Goal: Entertainment & Leisure: Consume media (video, audio)

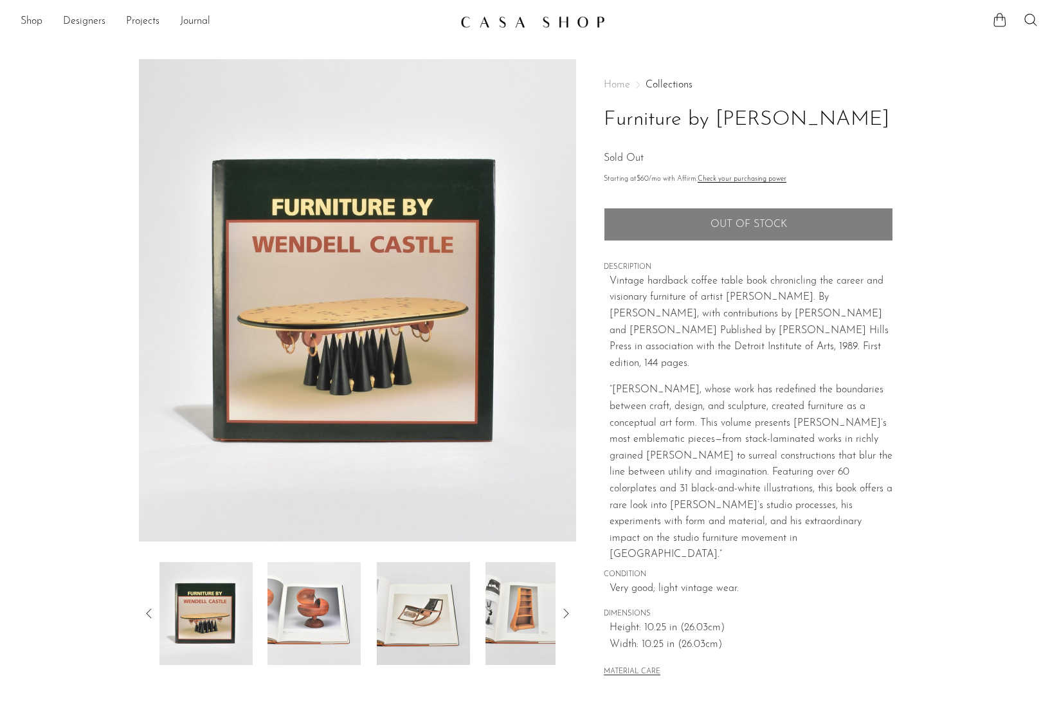
click at [318, 600] on img at bounding box center [314, 613] width 93 height 103
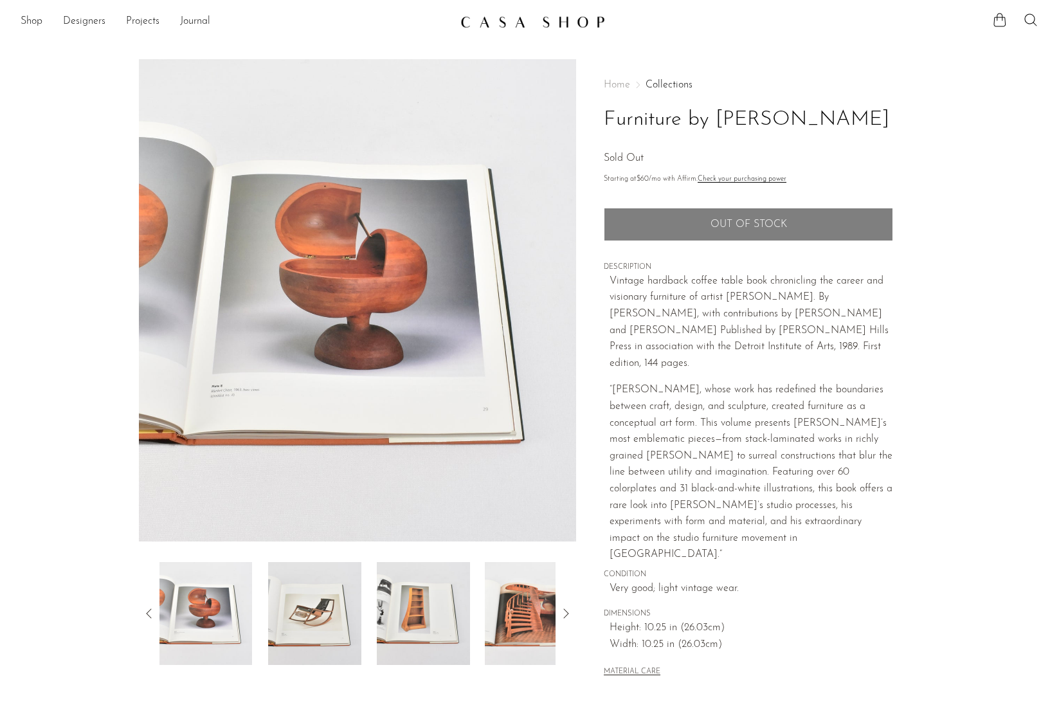
click at [331, 601] on img at bounding box center [314, 613] width 93 height 103
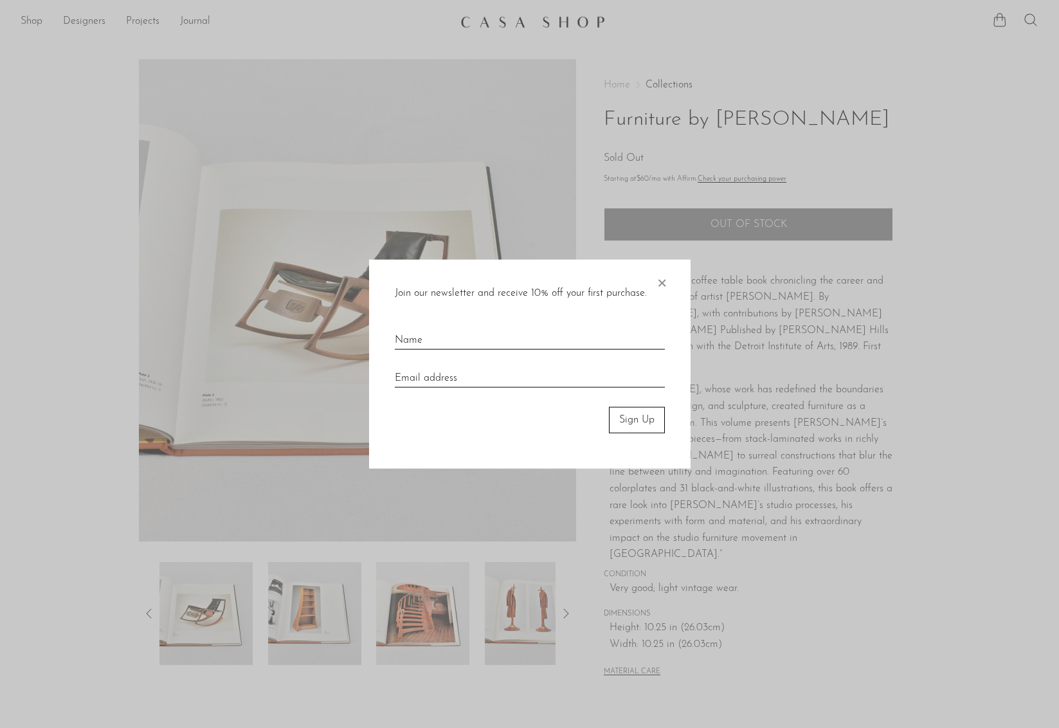
click at [335, 600] on div at bounding box center [529, 364] width 1059 height 728
click at [664, 283] on span "×" at bounding box center [662, 280] width 13 height 41
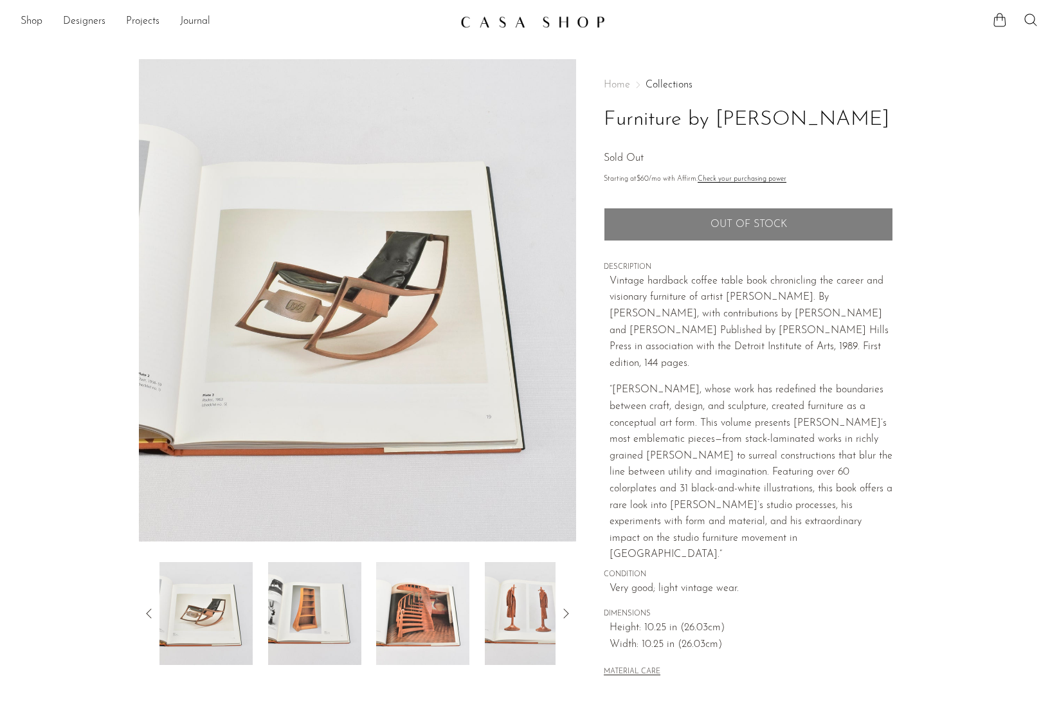
click at [334, 591] on img at bounding box center [314, 613] width 93 height 103
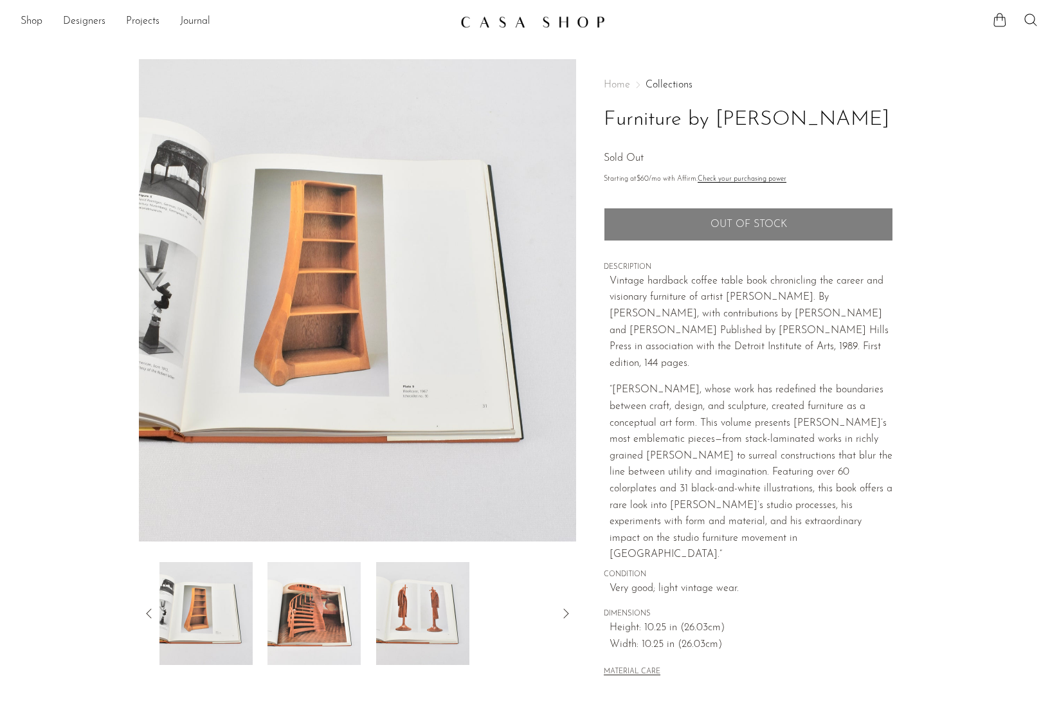
click at [324, 591] on img at bounding box center [314, 613] width 93 height 103
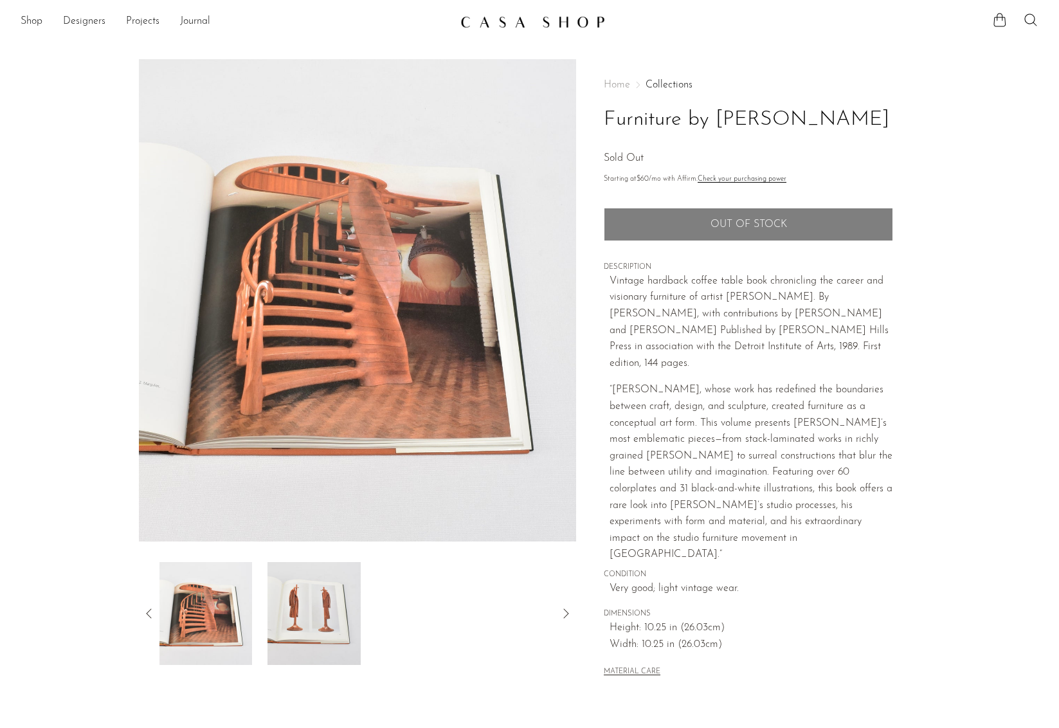
click at [325, 591] on img at bounding box center [314, 613] width 93 height 103
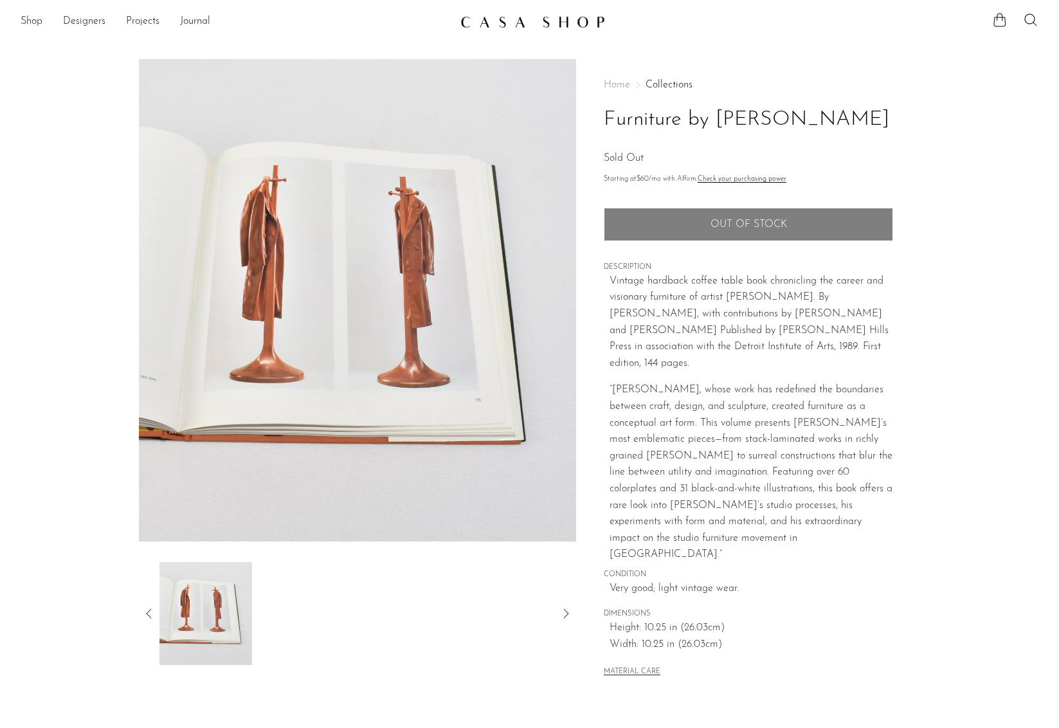
click at [565, 610] on icon at bounding box center [566, 614] width 5 height 10
click at [69, 21] on link "Designers" at bounding box center [84, 22] width 42 height 17
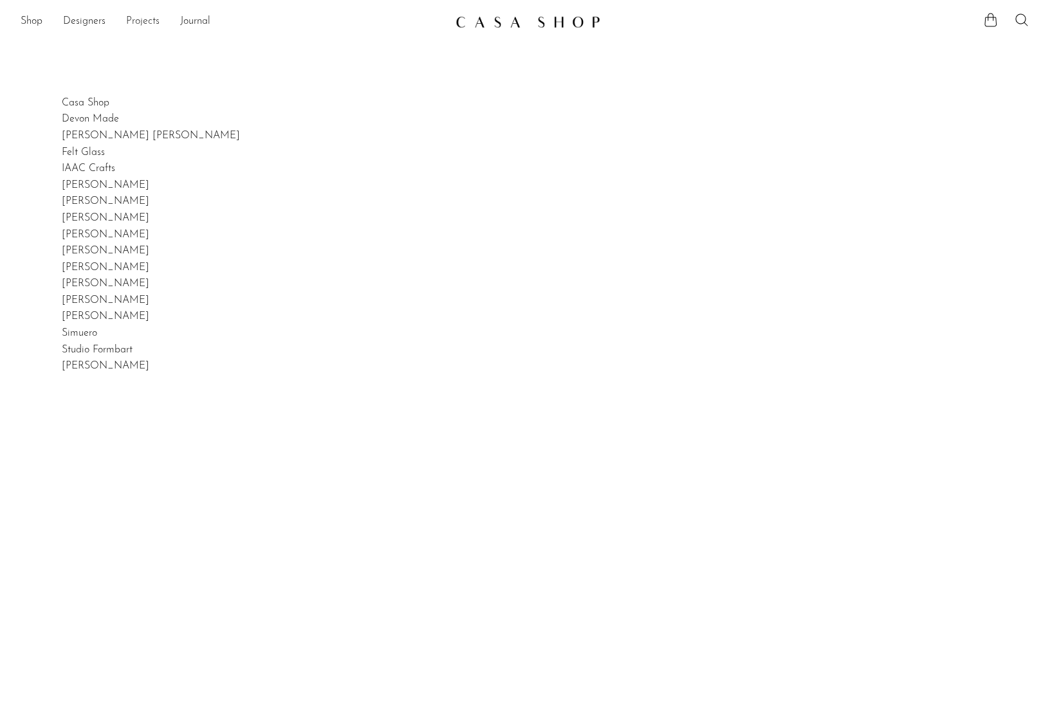
click at [151, 19] on link "Projects" at bounding box center [142, 22] width 33 height 17
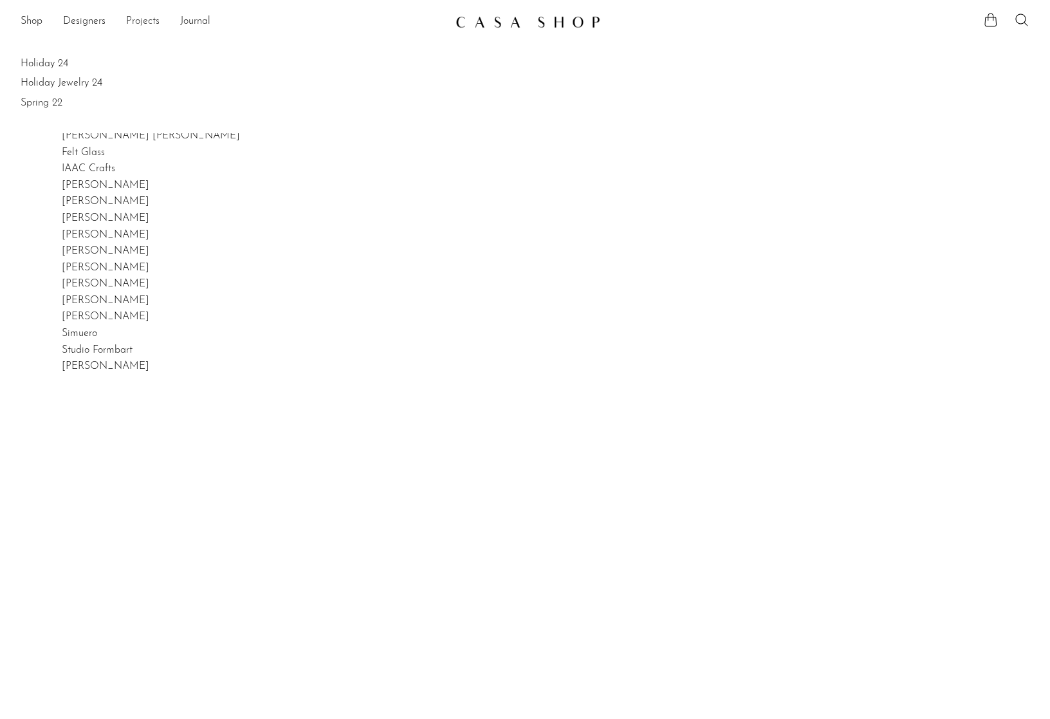
click at [151, 19] on link "Projects" at bounding box center [142, 22] width 33 height 17
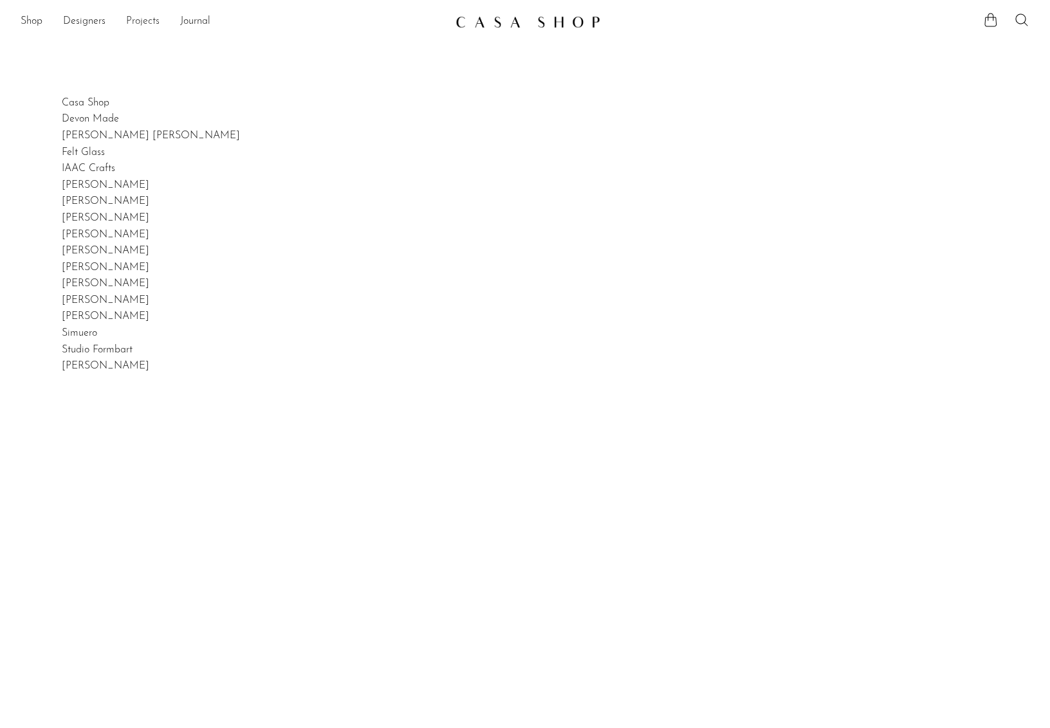
click at [151, 19] on link "Projects" at bounding box center [142, 22] width 33 height 17
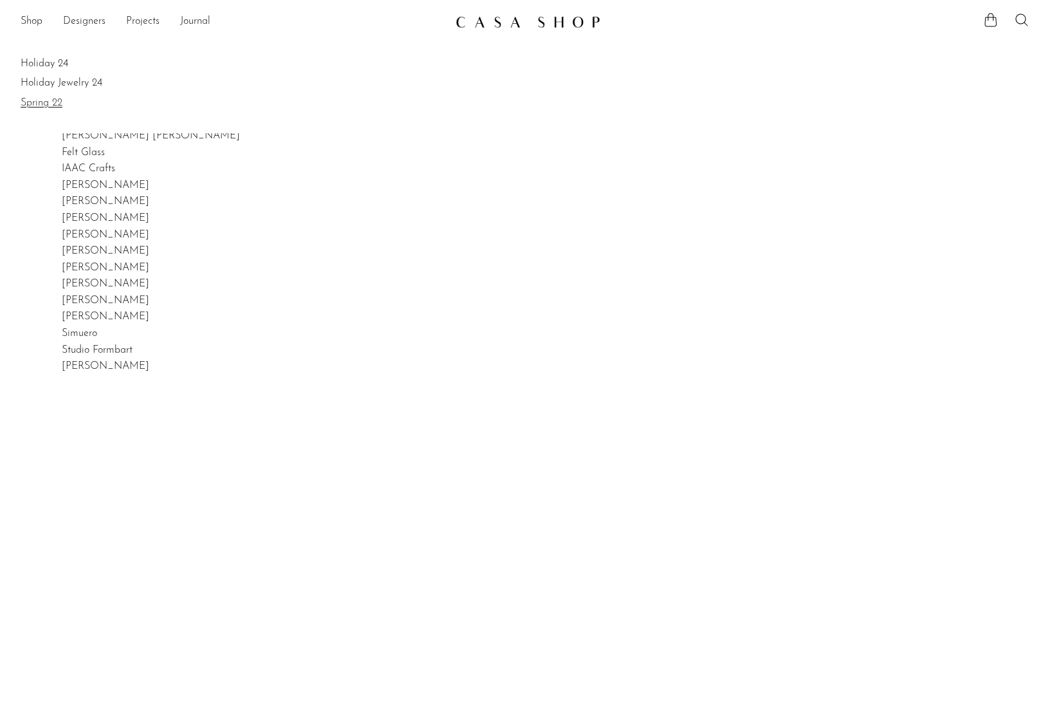
click at [51, 102] on link "Spring 22" at bounding box center [525, 103] width 1009 height 14
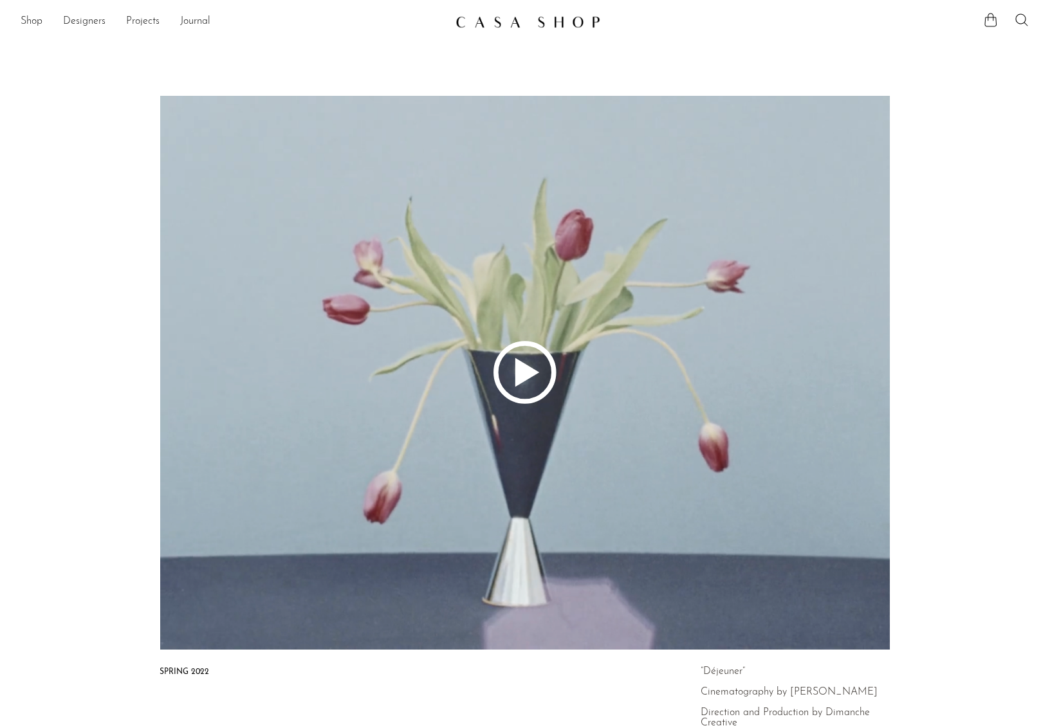
click at [517, 366] on polygon at bounding box center [527, 372] width 24 height 29
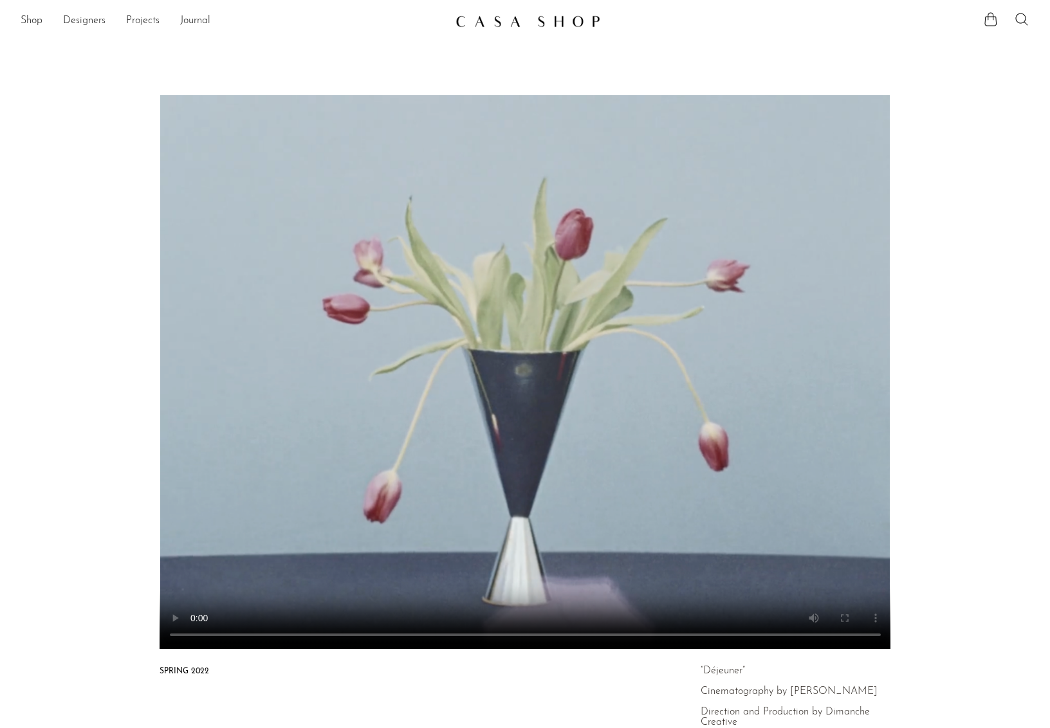
scroll to position [0, 1]
click at [318, 636] on video at bounding box center [525, 372] width 988 height 555
click at [372, 636] on video at bounding box center [525, 372] width 988 height 555
click at [455, 636] on video at bounding box center [525, 372] width 988 height 555
click at [548, 637] on video at bounding box center [525, 372] width 988 height 555
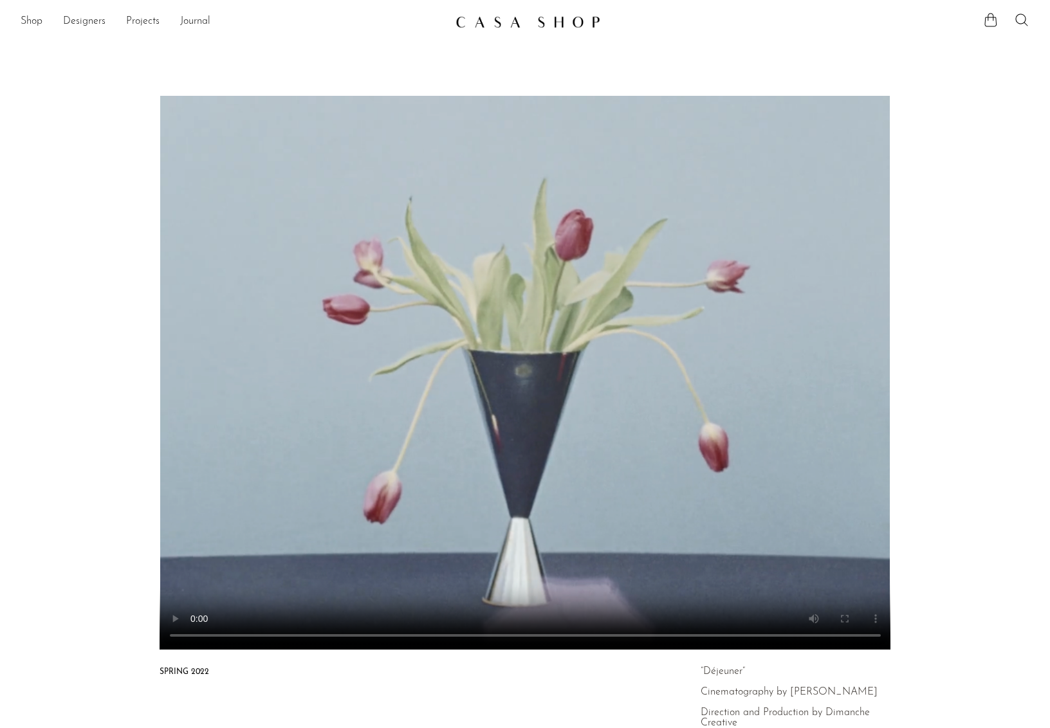
scroll to position [0, 0]
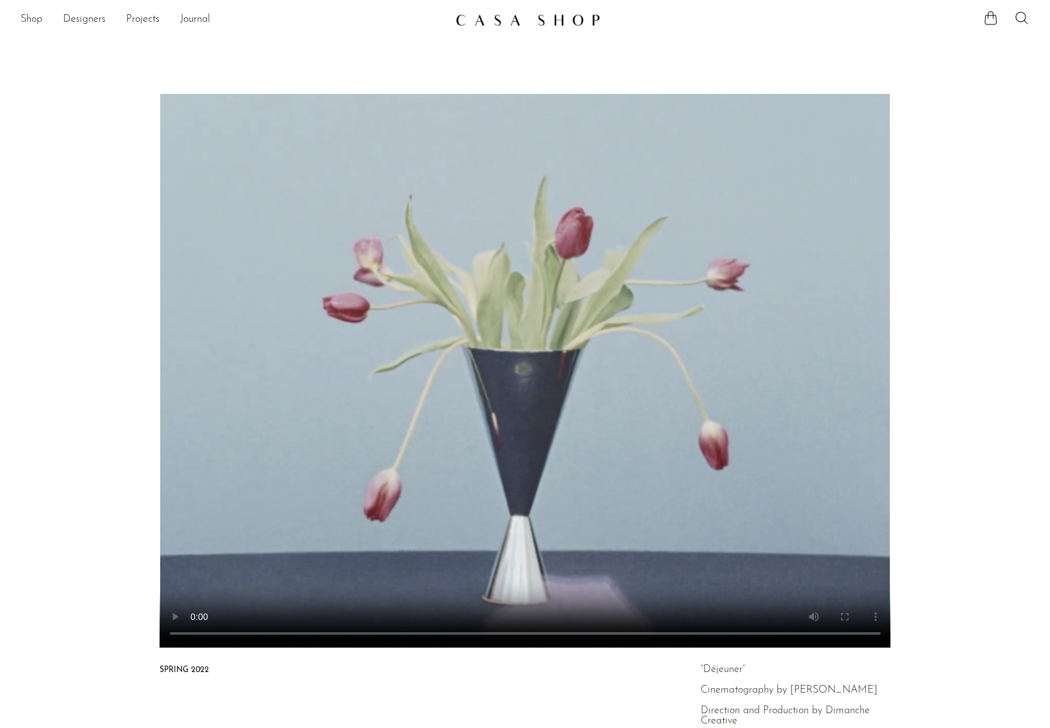
drag, startPoint x: 578, startPoint y: 637, endPoint x: 645, endPoint y: 641, distance: 67.0
click at [580, 637] on video at bounding box center [525, 370] width 988 height 555
click at [673, 639] on video at bounding box center [525, 370] width 988 height 555
click at [722, 637] on video at bounding box center [525, 370] width 988 height 555
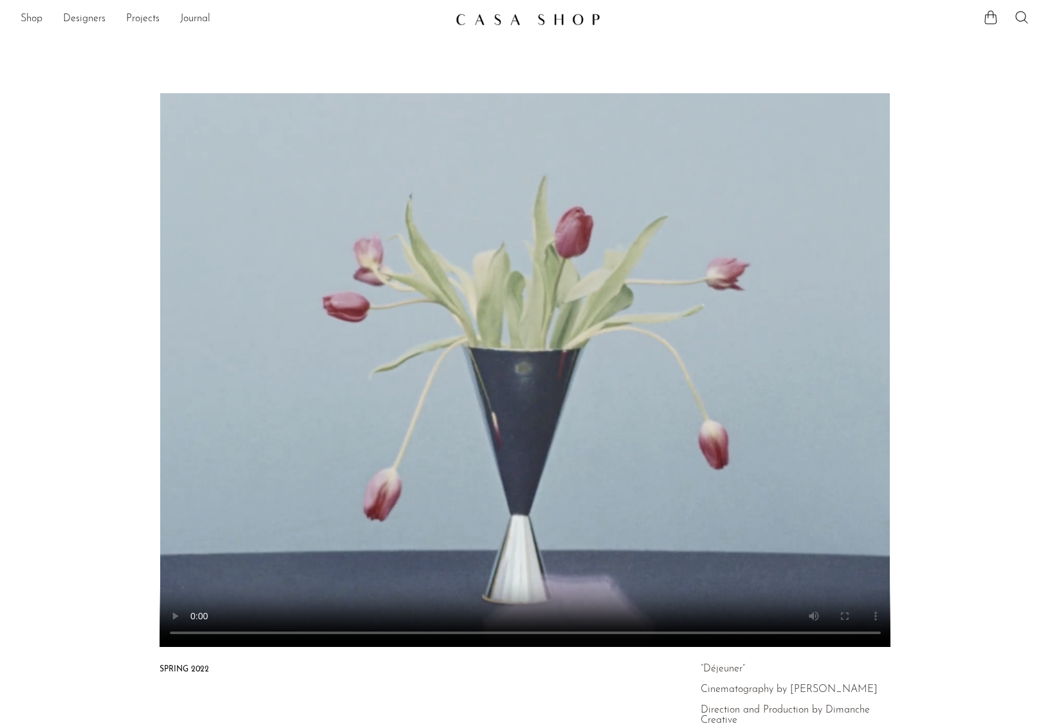
click at [752, 634] on video at bounding box center [525, 370] width 988 height 555
click at [787, 630] on video at bounding box center [525, 370] width 988 height 555
